Goal: Task Accomplishment & Management: Manage account settings

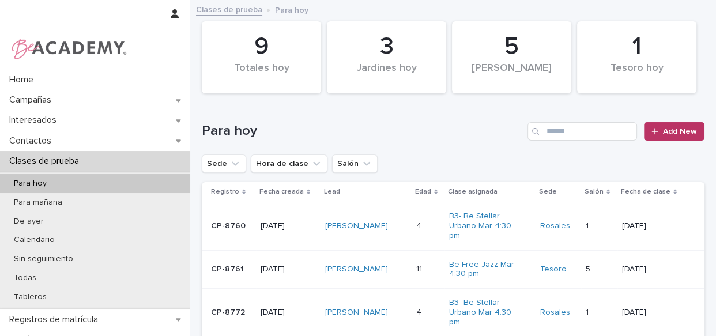
click at [94, 179] on div "Para hoy" at bounding box center [95, 183] width 190 height 19
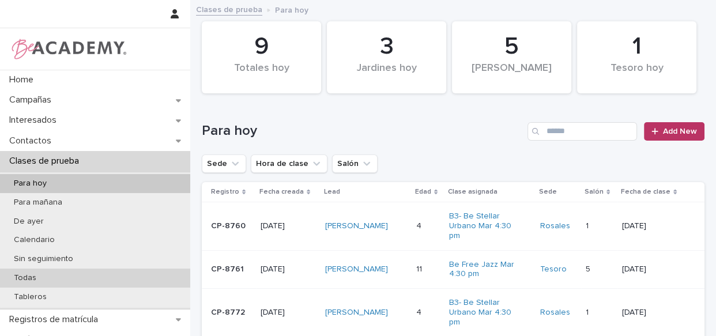
click at [62, 271] on div "Todas" at bounding box center [95, 277] width 190 height 19
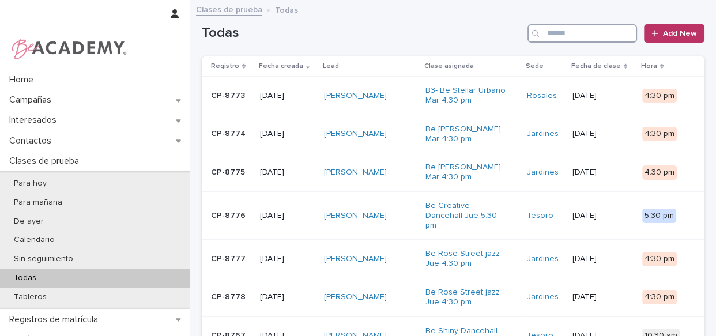
click at [572, 35] on input "Search" at bounding box center [581, 33] width 109 height 18
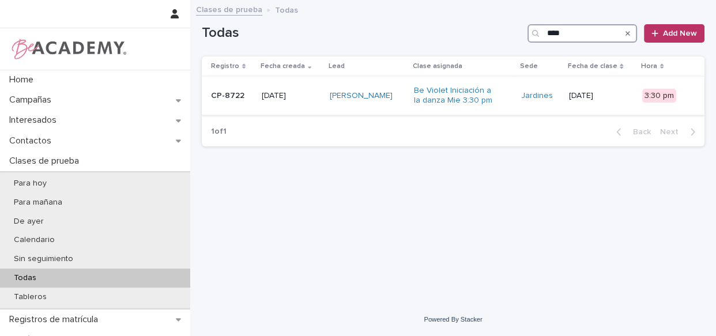
type input "****"
click at [404, 101] on div "[PERSON_NAME]" at bounding box center [366, 95] width 75 height 19
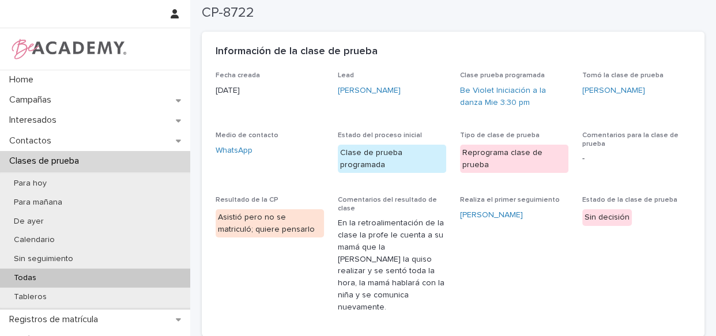
scroll to position [52, 0]
click at [384, 89] on link "[PERSON_NAME]" at bounding box center [369, 91] width 63 height 12
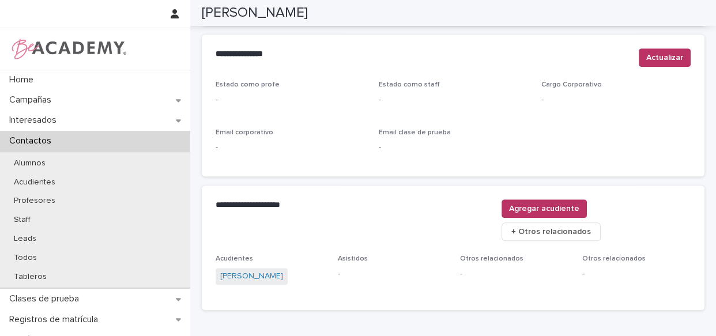
scroll to position [521, 0]
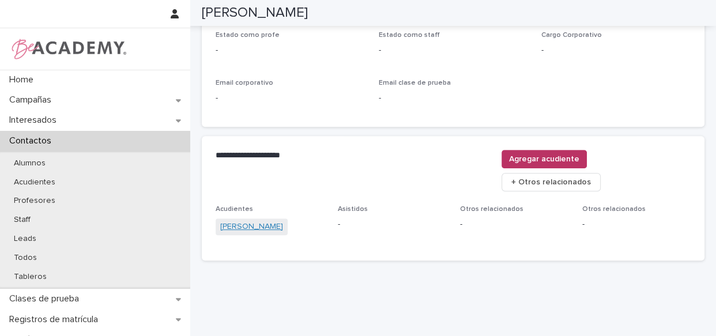
click at [270, 221] on link "[PERSON_NAME]" at bounding box center [251, 227] width 63 height 12
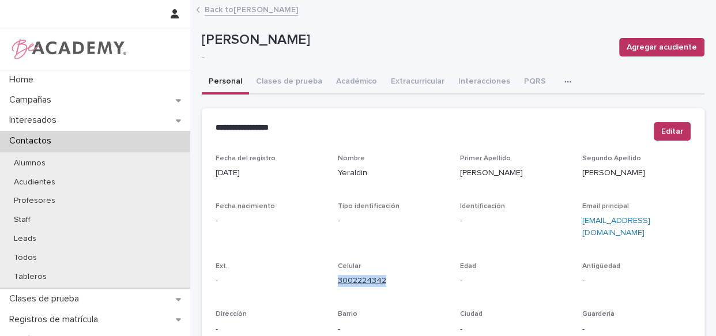
drag, startPoint x: 385, startPoint y: 266, endPoint x: 336, endPoint y: 267, distance: 49.0
click at [338, 275] on p "3002224342" at bounding box center [392, 281] width 108 height 12
copy link "3002224342"
click at [225, 12] on link "Back to [PERSON_NAME]" at bounding box center [251, 8] width 93 height 13
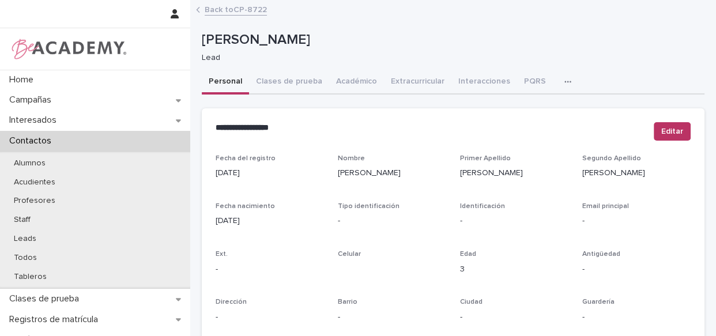
click at [293, 79] on button "Clases de prueba" at bounding box center [289, 82] width 80 height 24
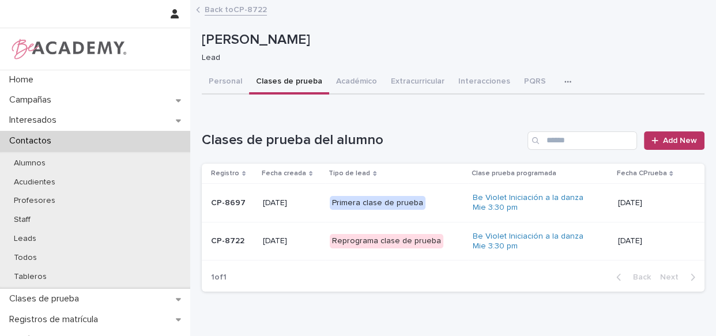
click at [451, 248] on div "Reprograma clase de prueba" at bounding box center [397, 241] width 134 height 24
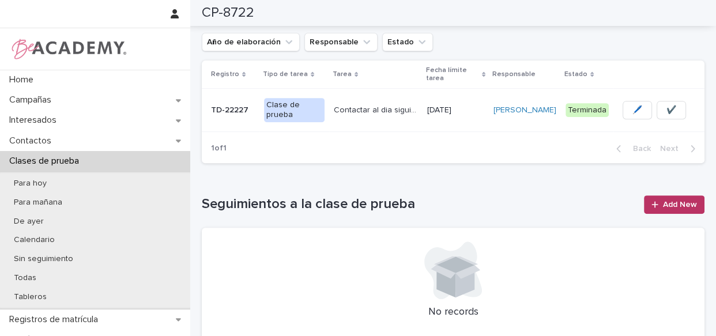
scroll to position [429, 0]
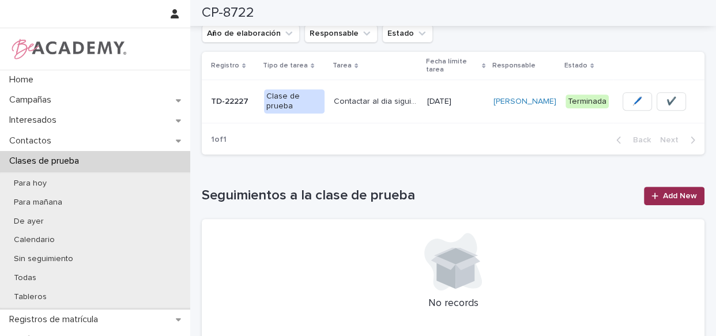
click at [680, 192] on span "Add New" at bounding box center [680, 196] width 34 height 8
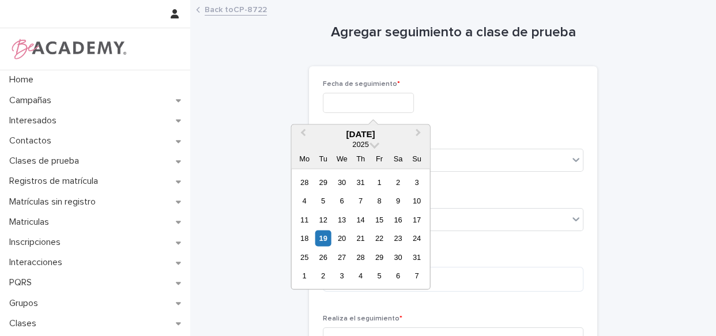
click at [412, 97] on input "text" at bounding box center [368, 103] width 91 height 20
click at [382, 218] on div "15" at bounding box center [379, 219] width 16 height 16
type input "**********"
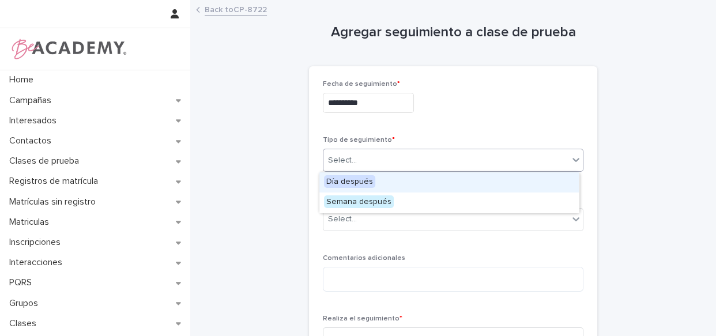
click at [395, 149] on div "Select..." at bounding box center [453, 160] width 260 height 23
click at [395, 188] on div "Día después" at bounding box center [448, 182] width 259 height 20
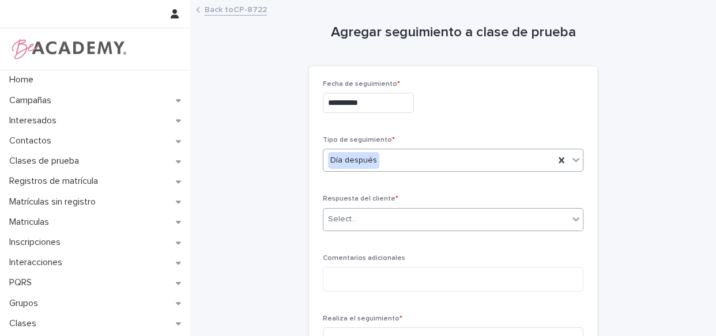
click at [390, 216] on div "Select..." at bounding box center [445, 219] width 245 height 19
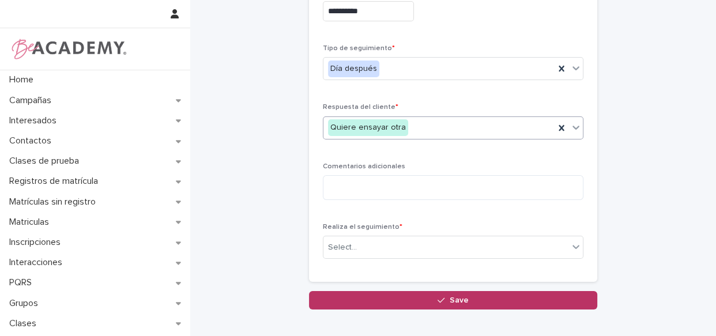
scroll to position [155, 0]
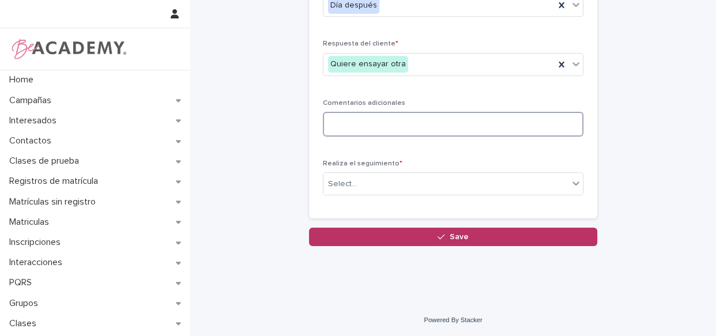
click at [412, 124] on textarea at bounding box center [453, 124] width 260 height 25
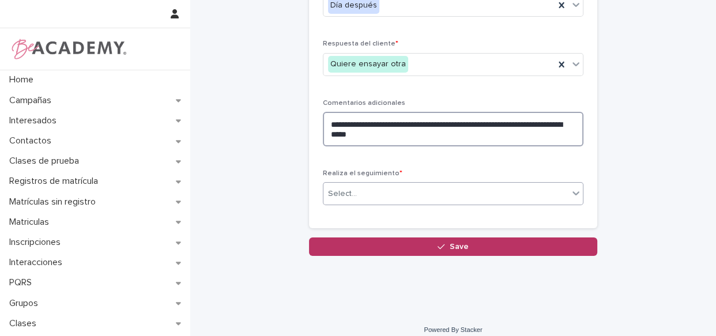
type textarea "**********"
click at [392, 193] on div "Select..." at bounding box center [445, 193] width 245 height 19
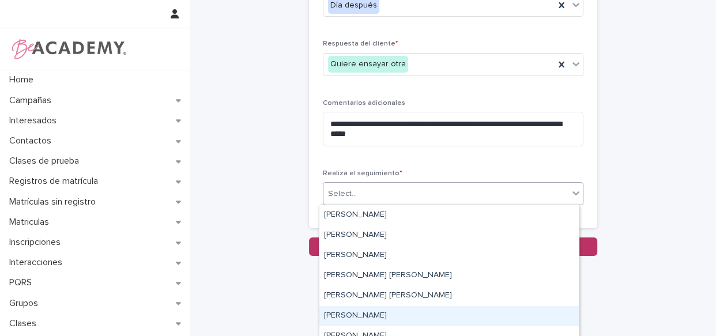
click at [360, 319] on div "[PERSON_NAME]" at bounding box center [448, 316] width 259 height 20
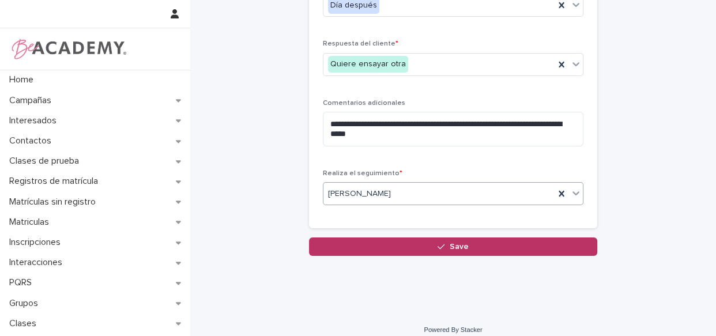
click at [439, 244] on icon "button" at bounding box center [440, 247] width 7 height 8
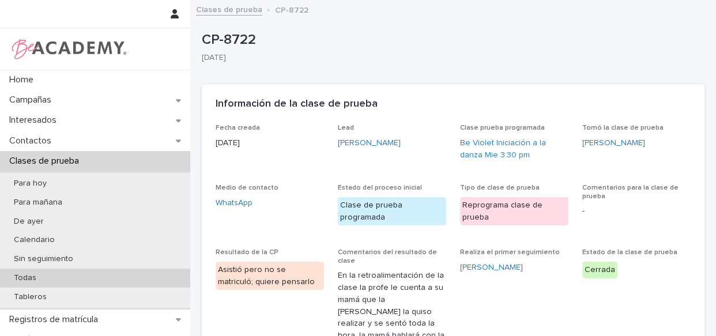
click at [34, 274] on p "Todas" at bounding box center [25, 278] width 41 height 10
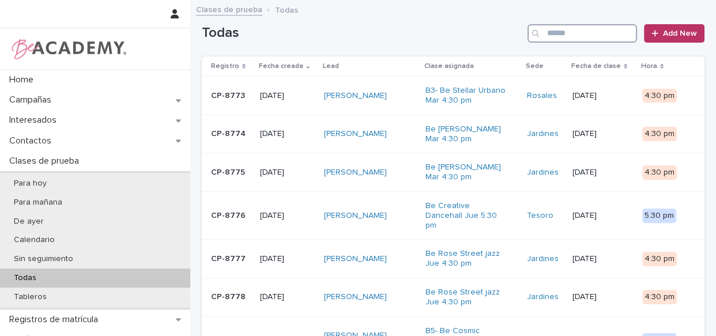
click at [567, 36] on input "Search" at bounding box center [581, 33] width 109 height 18
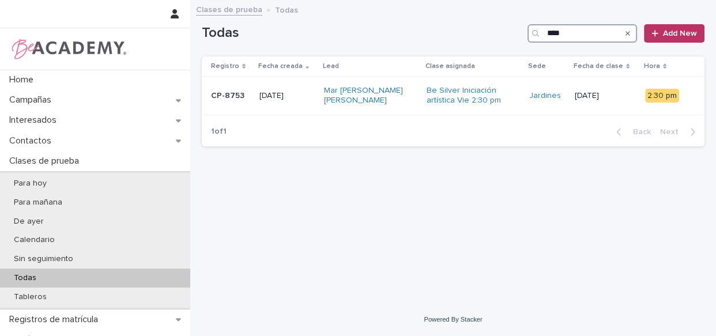
type input "****"
click at [506, 105] on div "Be Silver Iniciación artística Vie 2:30 pm" at bounding box center [472, 95] width 93 height 29
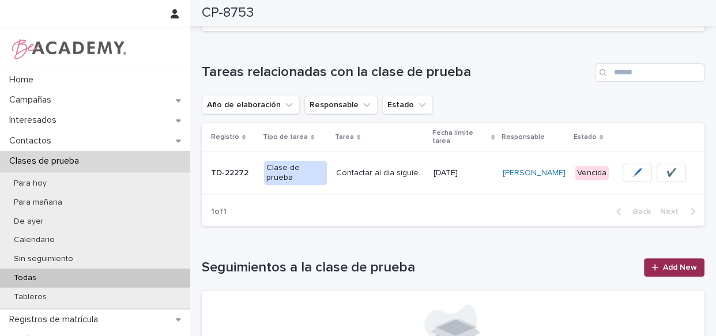
scroll to position [314, 0]
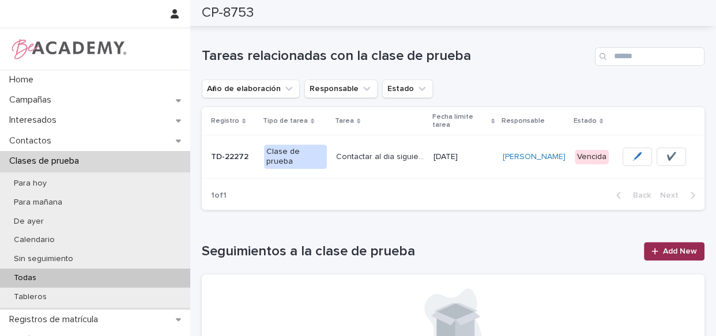
click at [655, 252] on div at bounding box center [657, 251] width 12 height 8
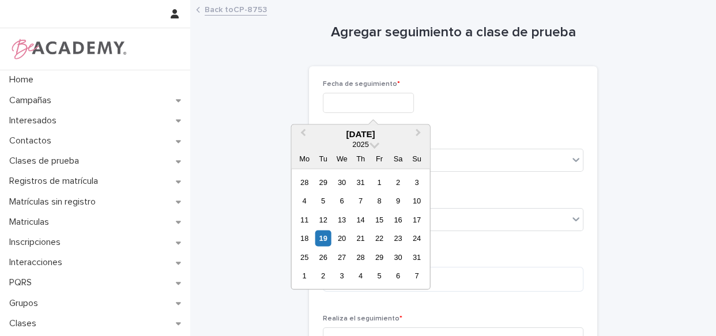
click at [327, 99] on input "text" at bounding box center [368, 103] width 91 height 20
click at [398, 220] on div "16" at bounding box center [398, 219] width 16 height 16
type input "**********"
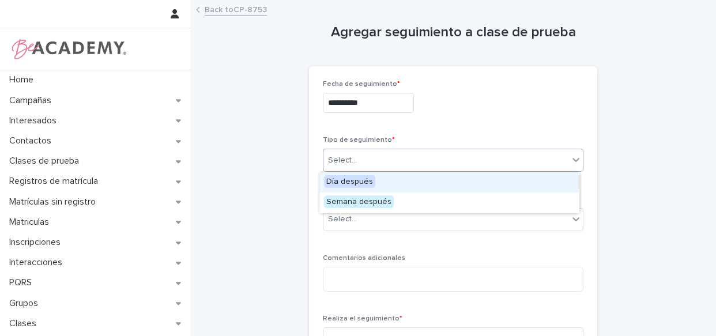
click at [391, 152] on div "Select..." at bounding box center [445, 160] width 245 height 19
click at [377, 180] on div "Día después" at bounding box center [448, 182] width 259 height 20
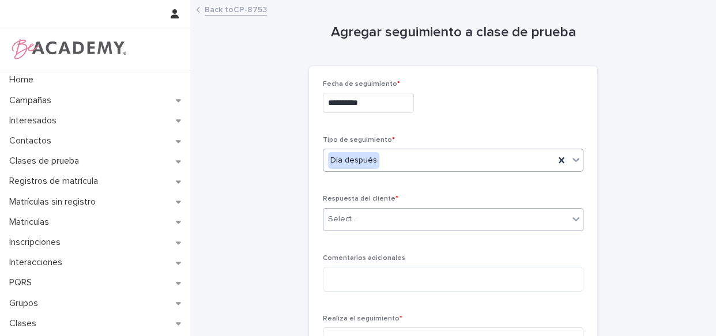
click at [369, 210] on div "Select..." at bounding box center [445, 219] width 245 height 19
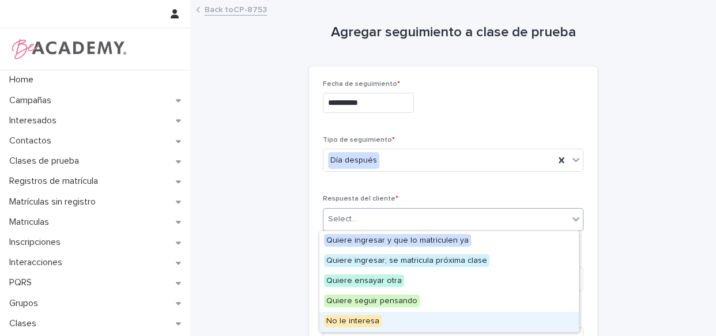
click at [384, 323] on div "No le interesa" at bounding box center [448, 322] width 259 height 20
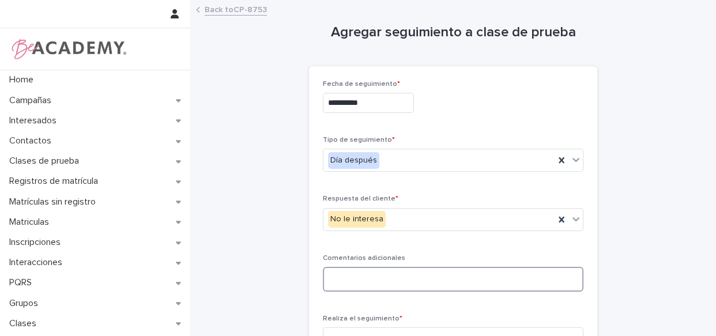
click at [383, 275] on textarea at bounding box center [453, 279] width 260 height 25
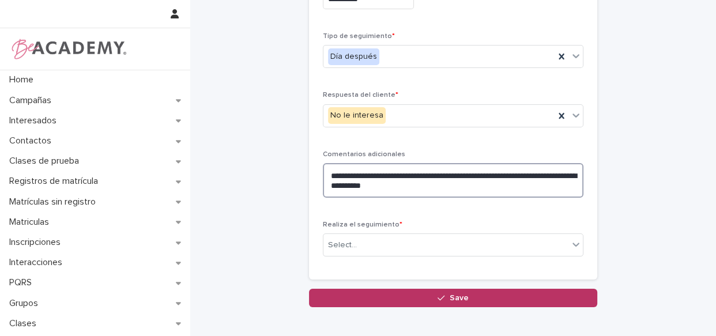
scroll to position [104, 0]
type textarea "**********"
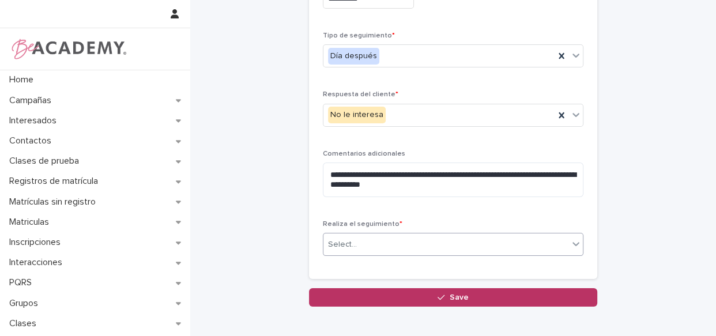
click at [363, 244] on div "Select..." at bounding box center [445, 244] width 245 height 19
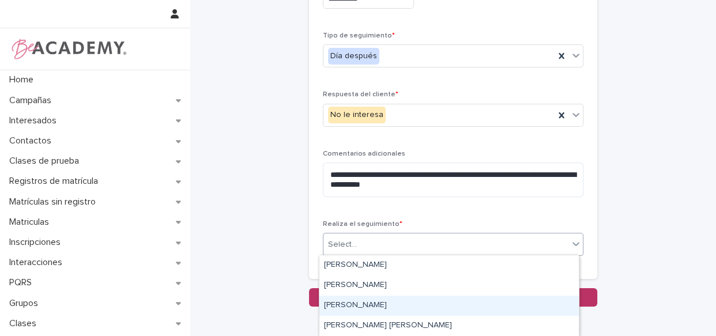
scroll to position [52, 0]
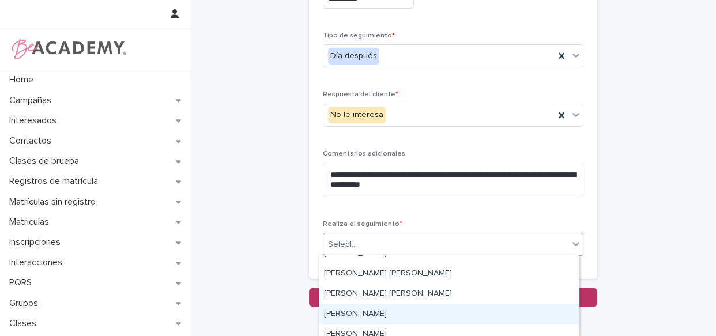
click at [394, 309] on div "[PERSON_NAME]" at bounding box center [448, 314] width 259 height 20
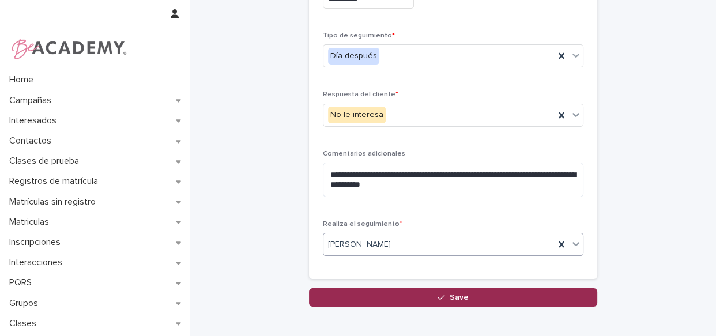
click at [428, 293] on button "Save" at bounding box center [453, 297] width 288 height 18
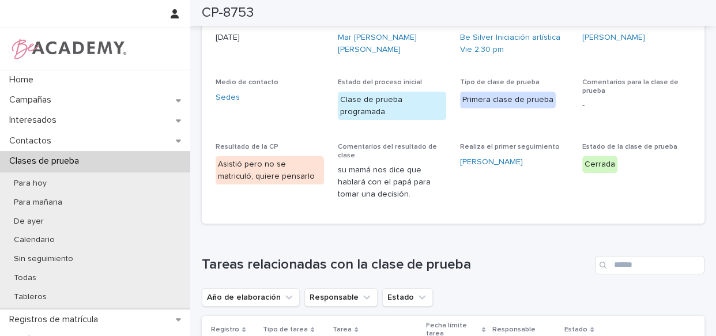
scroll to position [104, 0]
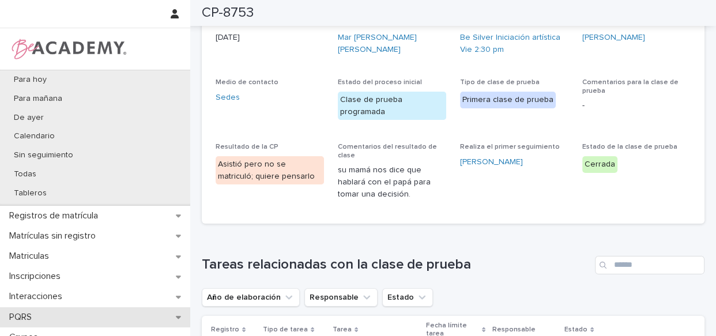
click at [22, 312] on p "PQRS" at bounding box center [23, 317] width 36 height 11
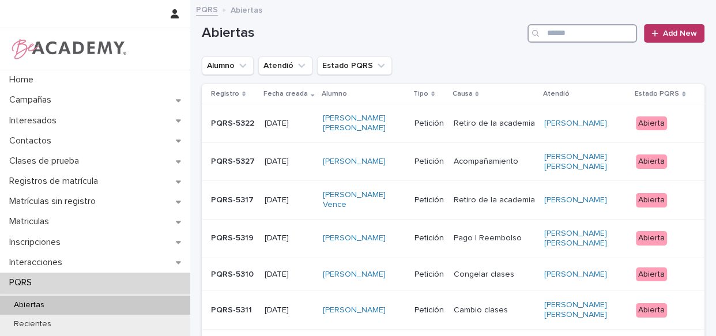
click at [555, 32] on input "Search" at bounding box center [581, 33] width 109 height 18
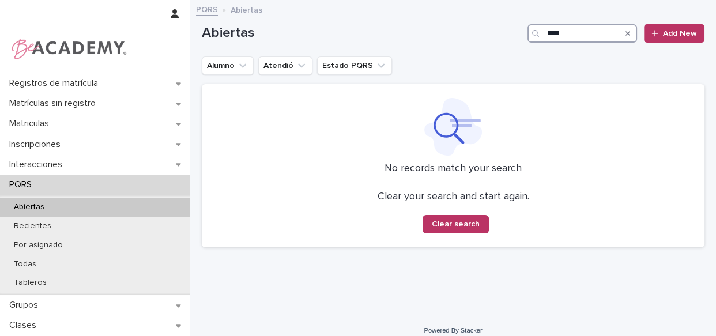
scroll to position [110, 0]
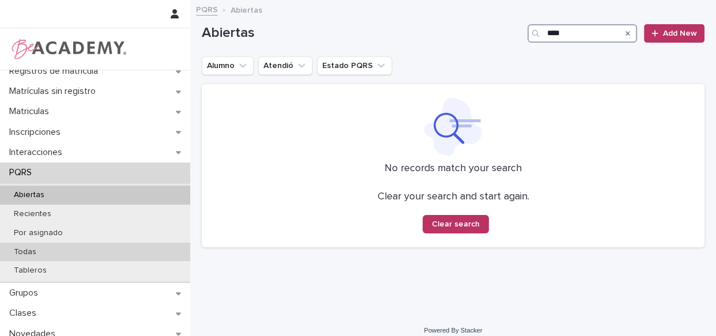
type input "****"
click at [29, 248] on p "Todas" at bounding box center [25, 252] width 41 height 10
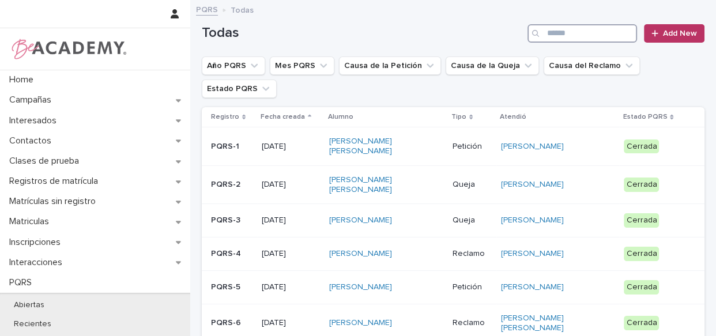
click at [606, 29] on input "Search" at bounding box center [581, 33] width 109 height 18
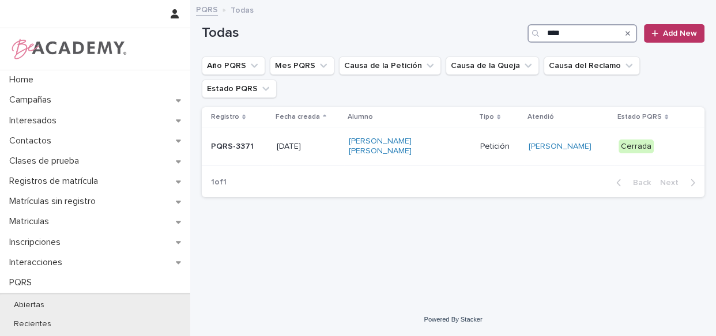
type input "****"
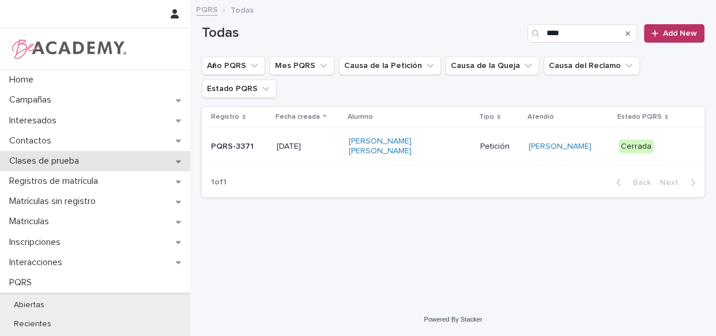
click at [75, 160] on p "Clases de prueba" at bounding box center [47, 161] width 84 height 11
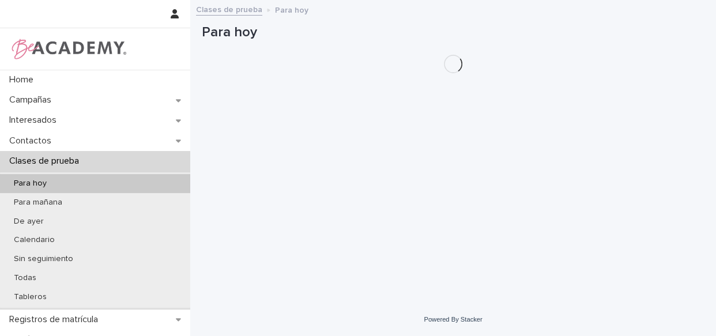
click at [86, 154] on div "Clases de prueba" at bounding box center [95, 161] width 190 height 20
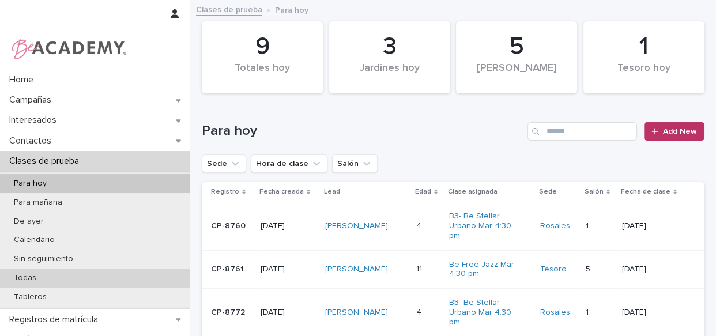
click at [27, 274] on p "Todas" at bounding box center [25, 278] width 41 height 10
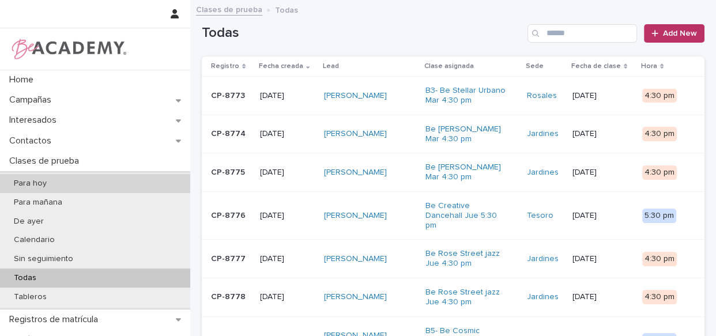
click at [83, 187] on div "Para hoy" at bounding box center [95, 183] width 190 height 19
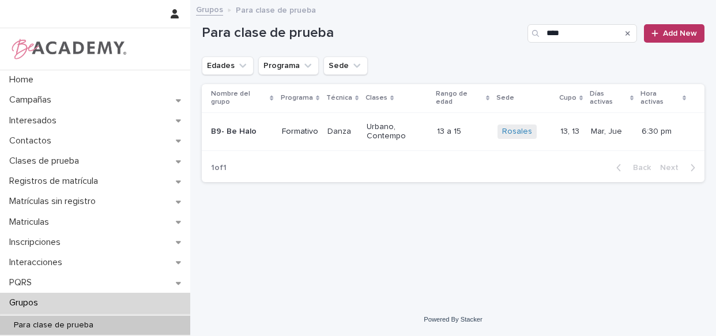
click at [567, 32] on input "****" at bounding box center [581, 33] width 109 height 18
type input "****"
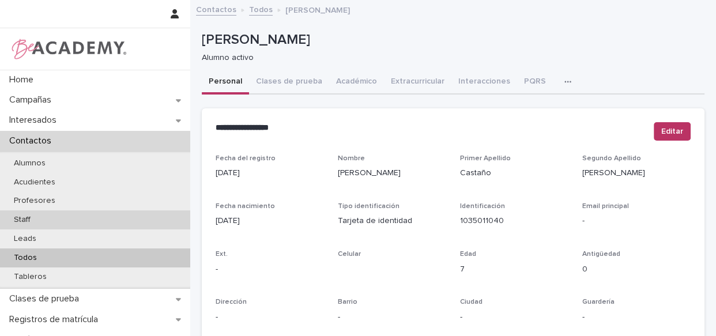
click at [31, 220] on p "Staff" at bounding box center [22, 220] width 35 height 10
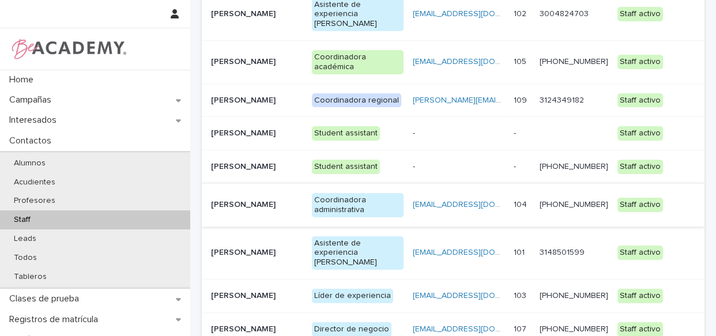
scroll to position [157, 0]
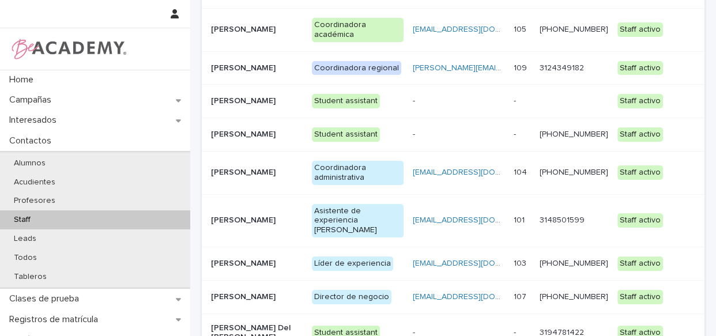
click at [403, 256] on p "Líder de experiencia" at bounding box center [358, 263] width 92 height 14
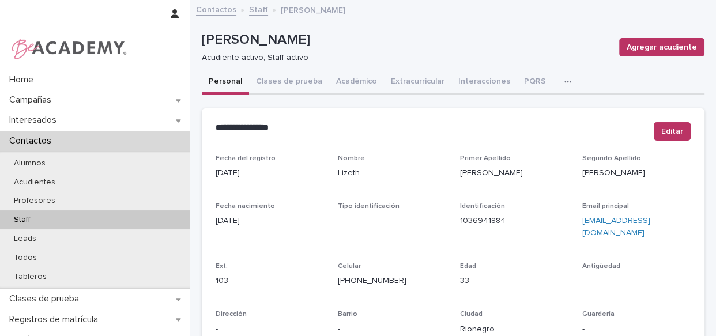
click at [564, 80] on icon "button" at bounding box center [567, 82] width 7 height 8
click at [517, 114] on span "Tareas" at bounding box center [515, 111] width 26 height 8
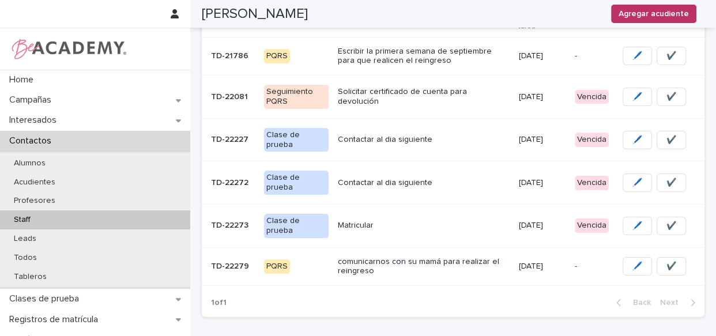
scroll to position [181, 0]
click at [479, 149] on div "Contactar al dia siguiente" at bounding box center [424, 140] width 172 height 19
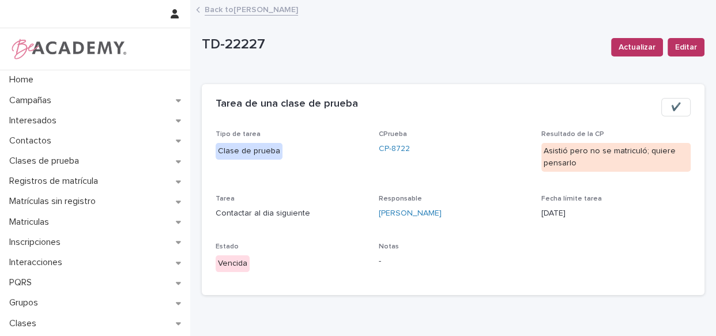
click at [671, 107] on span "✔️" at bounding box center [676, 107] width 10 height 12
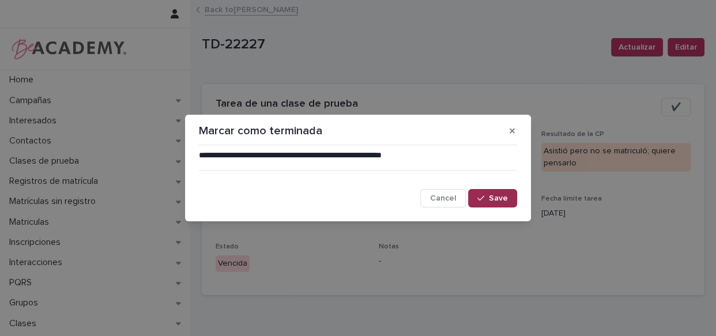
drag, startPoint x: 505, startPoint y: 203, endPoint x: 434, endPoint y: 53, distance: 166.2
click at [505, 200] on button "Save" at bounding box center [492, 198] width 49 height 18
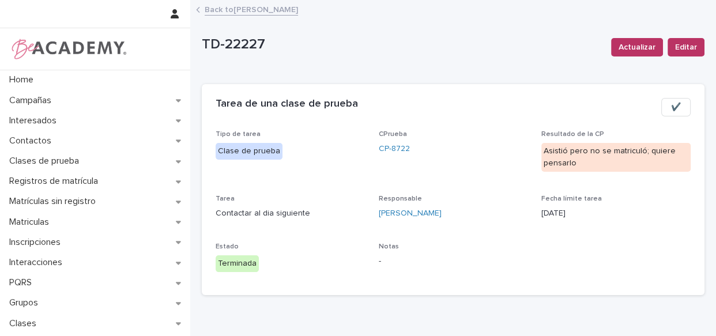
click at [671, 107] on span "✔️" at bounding box center [676, 107] width 10 height 12
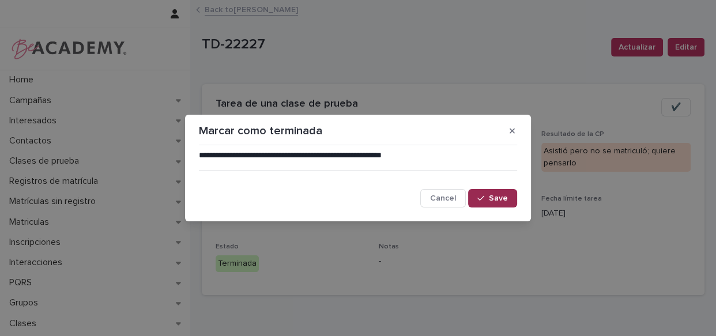
click at [495, 202] on span "Save" at bounding box center [498, 198] width 19 height 8
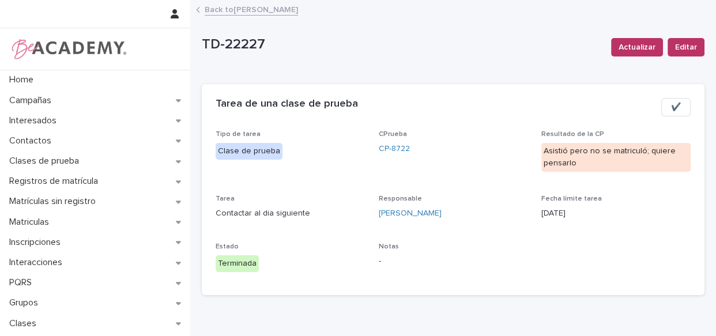
click at [214, 12] on link "Back to Lizeth Gonzalez Mejia" at bounding box center [251, 8] width 93 height 13
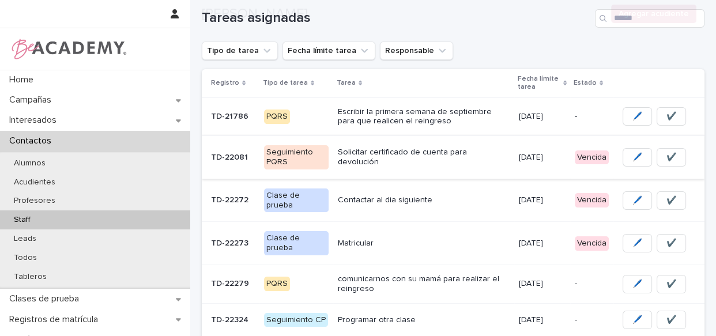
scroll to position [157, 0]
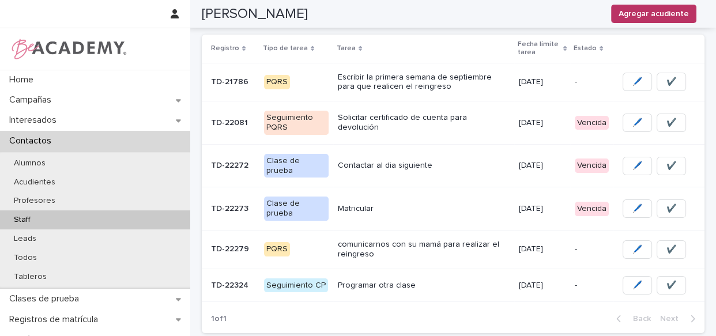
click at [467, 197] on td "Matricular" at bounding box center [423, 208] width 181 height 43
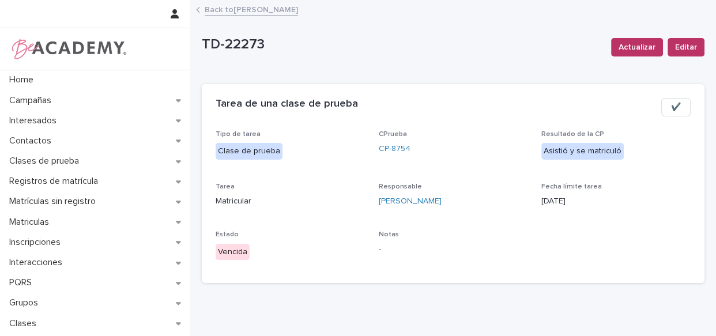
click at [679, 106] on button "✔️" at bounding box center [675, 107] width 29 height 18
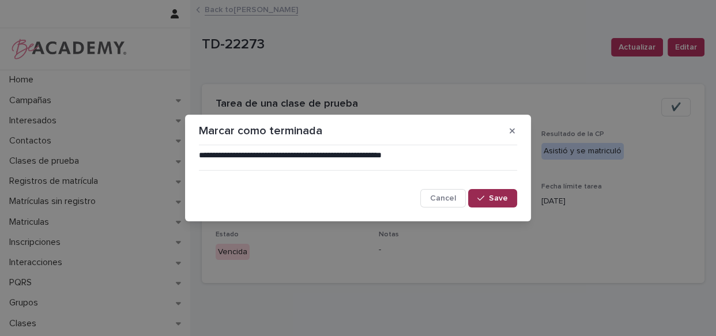
click at [480, 194] on button "Save" at bounding box center [492, 198] width 49 height 18
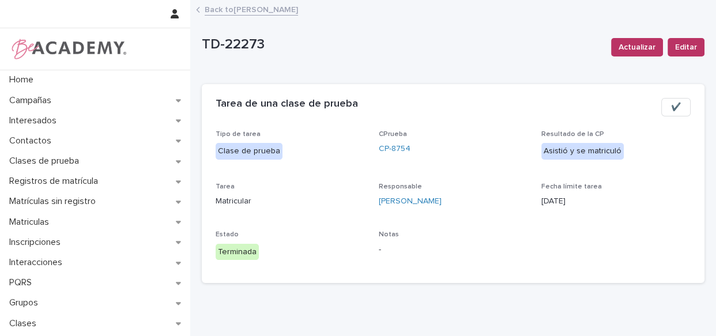
click at [661, 100] on button "✔️" at bounding box center [675, 107] width 29 height 18
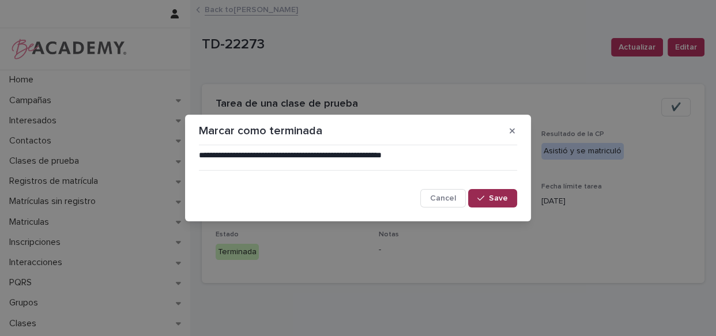
click at [484, 195] on icon "button" at bounding box center [480, 198] width 7 height 8
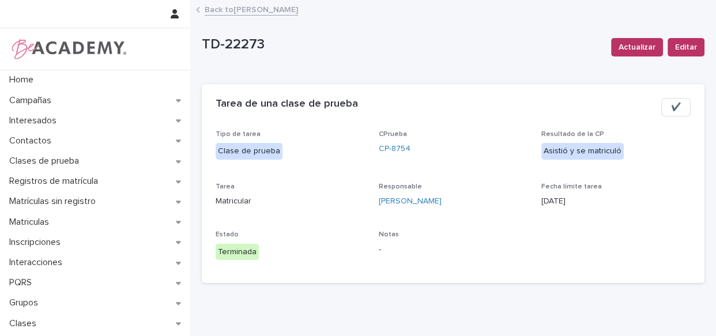
click at [233, 8] on link "Back to Lizeth Gonzalez Mejia" at bounding box center [251, 8] width 93 height 13
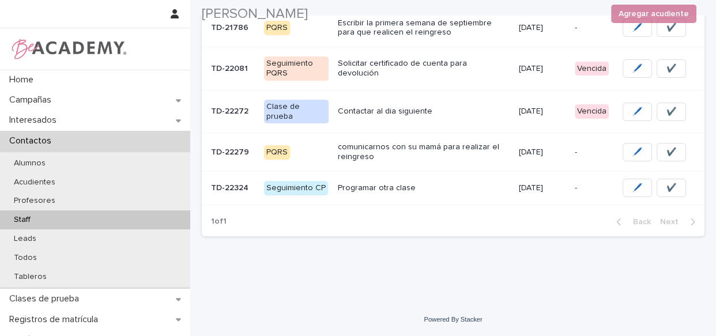
scroll to position [164, 0]
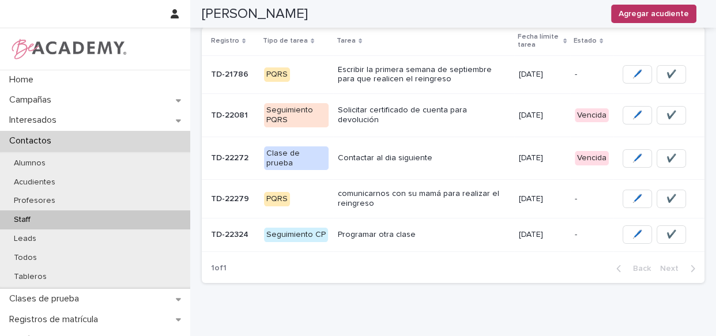
click at [466, 151] on div "Contactar al dia siguiente" at bounding box center [424, 157] width 172 height 12
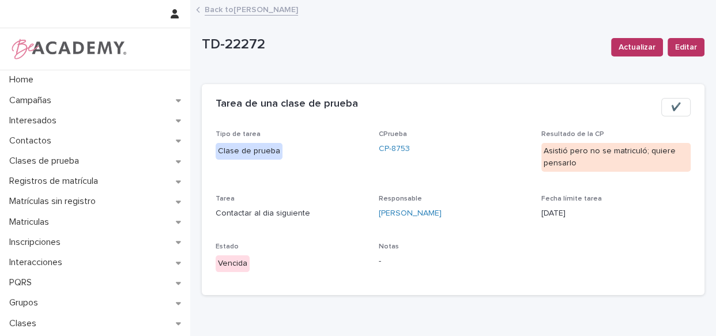
click at [682, 104] on div "Tarea de una clase de prueba ✔️" at bounding box center [453, 107] width 502 height 46
click at [671, 110] on span "✔️" at bounding box center [676, 107] width 10 height 12
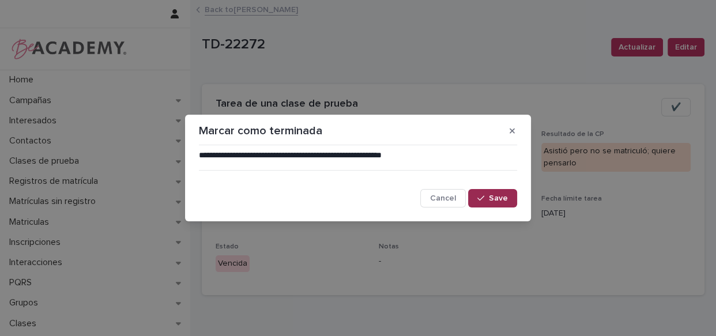
click at [491, 194] on button "Save" at bounding box center [492, 198] width 49 height 18
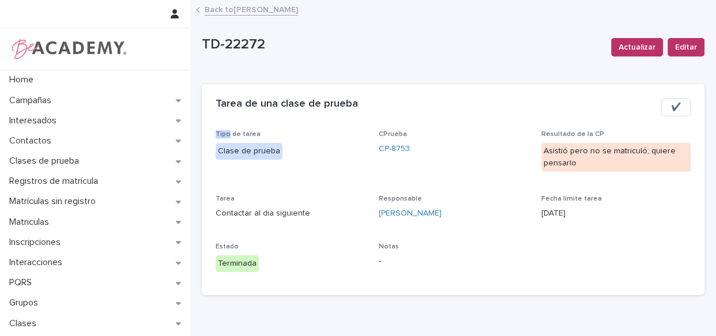
click at [254, 7] on link "Back to Lizeth Gonzalez Mejia" at bounding box center [251, 8] width 93 height 13
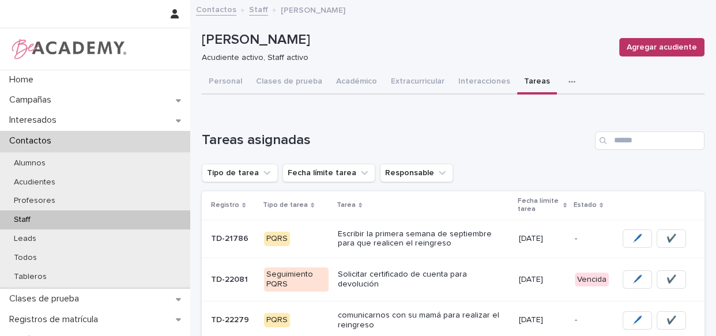
scroll to position [156, 0]
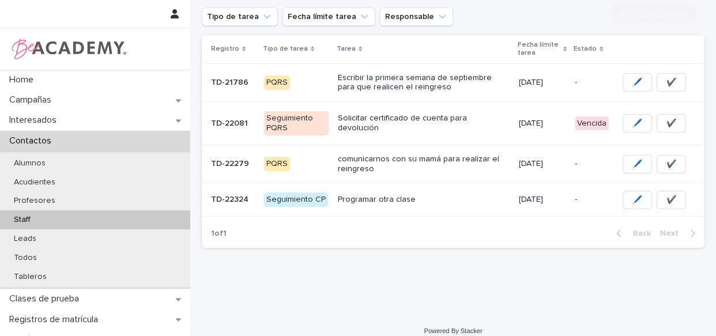
click at [484, 137] on td "Solicitar certificado de cuenta para devolución" at bounding box center [423, 123] width 181 height 43
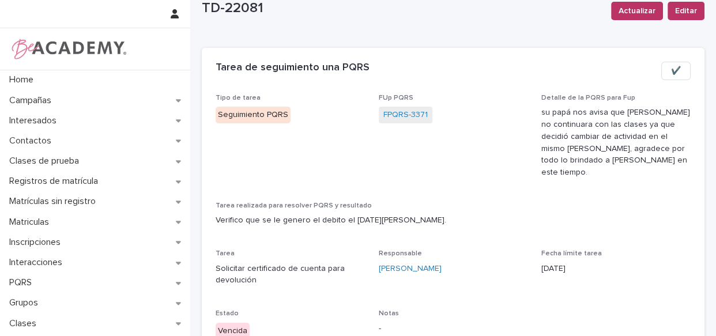
scroll to position [52, 0]
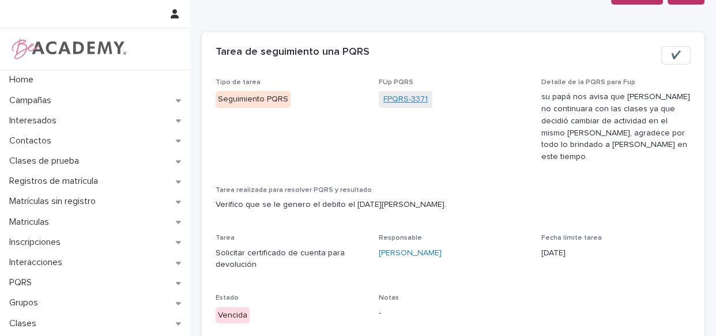
click at [400, 94] on link "FPQRS-3371" at bounding box center [405, 99] width 44 height 12
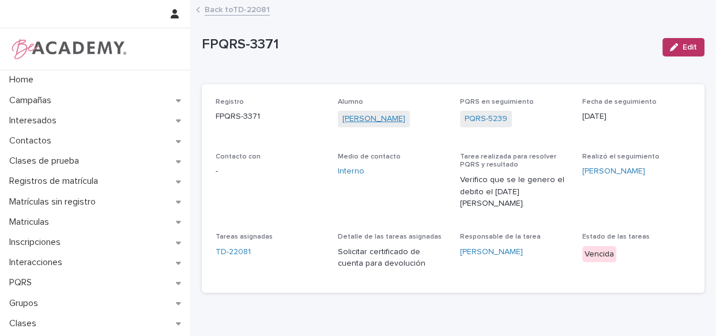
click at [372, 114] on link "Isabel Gomez Palacios" at bounding box center [373, 119] width 63 height 12
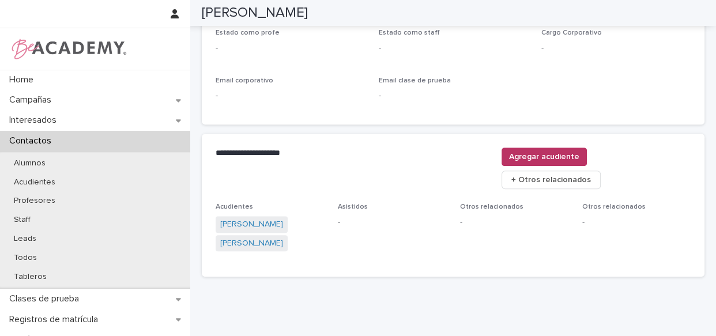
scroll to position [552, 0]
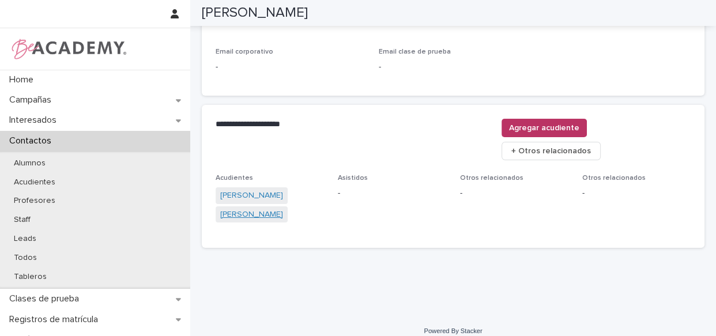
click at [251, 209] on link "Yamani Gomez Peña" at bounding box center [251, 215] width 63 height 12
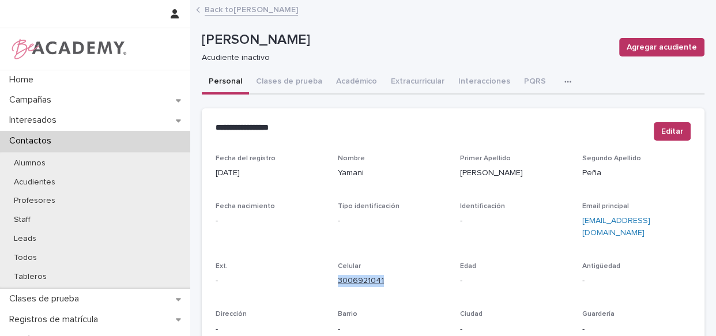
drag, startPoint x: 388, startPoint y: 263, endPoint x: 336, endPoint y: 270, distance: 51.7
click at [338, 275] on p "3006921041" at bounding box center [392, 281] width 108 height 12
copy link "3006921041"
